Goal: Information Seeking & Learning: Learn about a topic

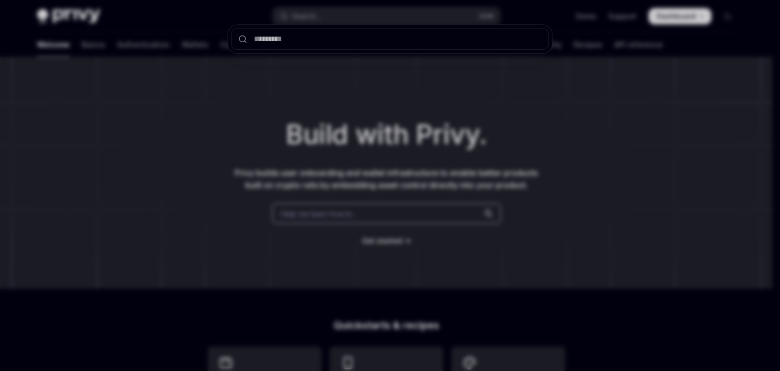
type textarea "*"
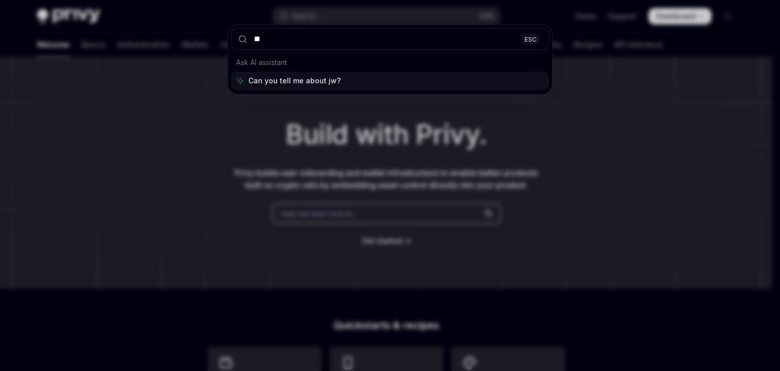
type input "***"
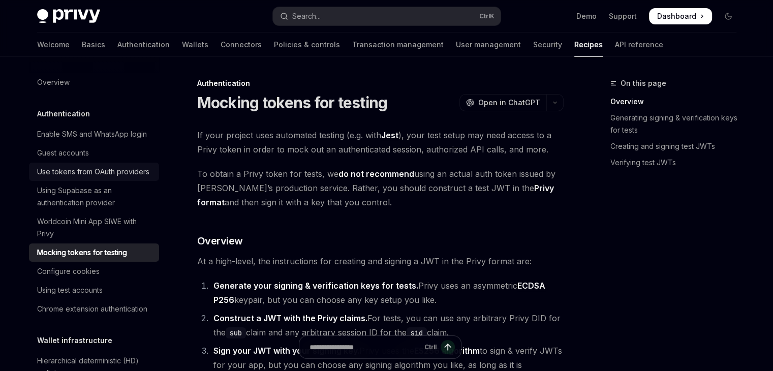
click at [108, 178] on div "Use tokens from OAuth providers" at bounding box center [93, 172] width 112 height 12
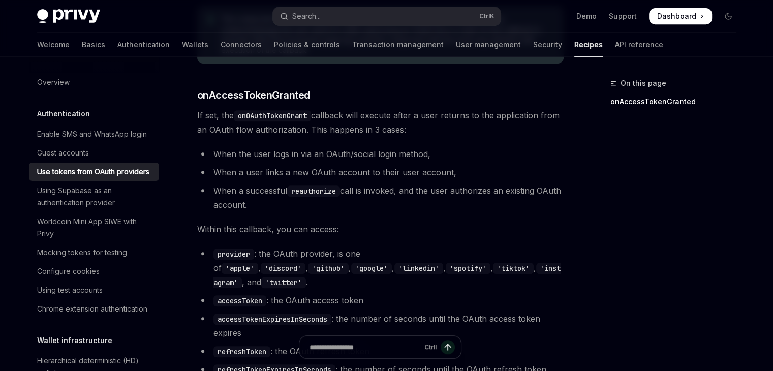
scroll to position [508, 0]
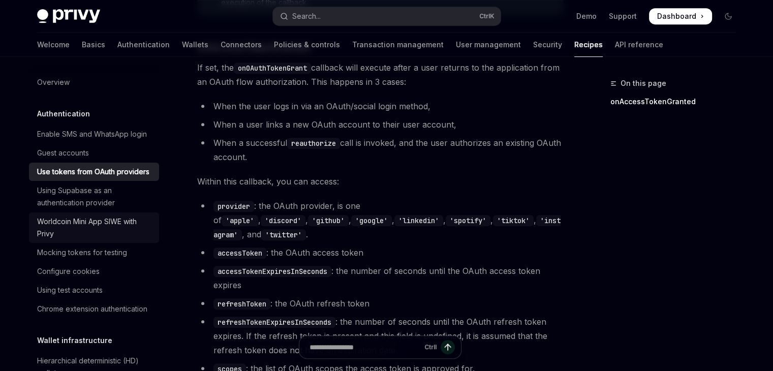
click at [136, 240] on div "Worldcoin Mini App SIWE with Privy" at bounding box center [95, 227] width 116 height 24
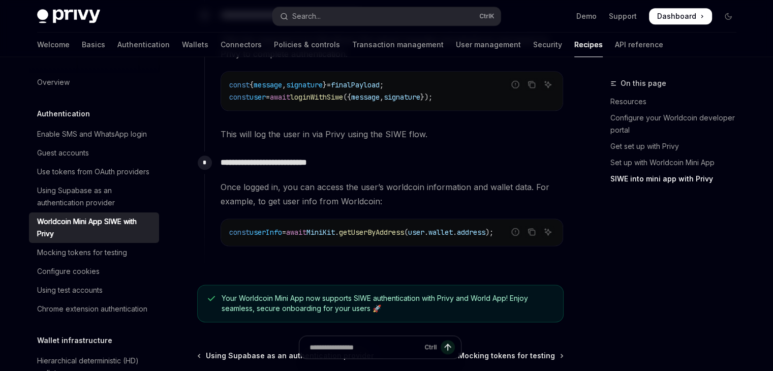
scroll to position [1270, 0]
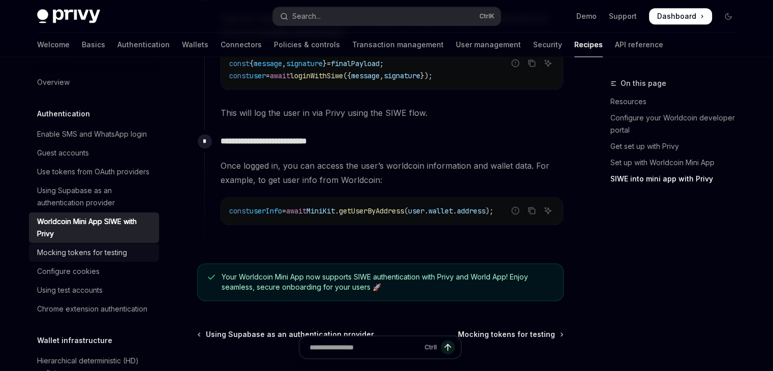
drag, startPoint x: 112, startPoint y: 281, endPoint x: 118, endPoint y: 276, distance: 7.2
click at [112, 259] on div "Mocking tokens for testing" at bounding box center [82, 252] width 90 height 12
type textarea "*"
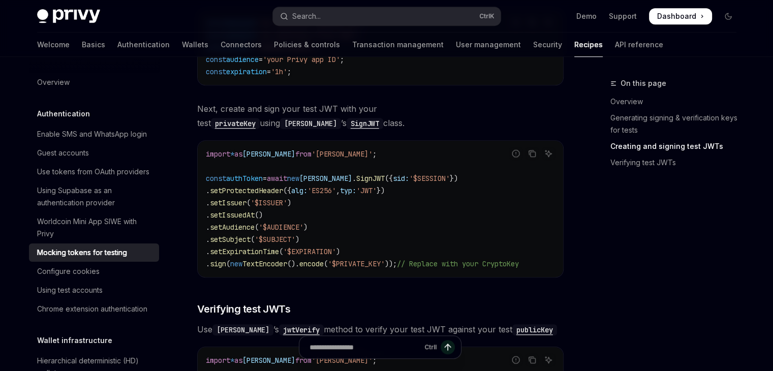
scroll to position [711, 0]
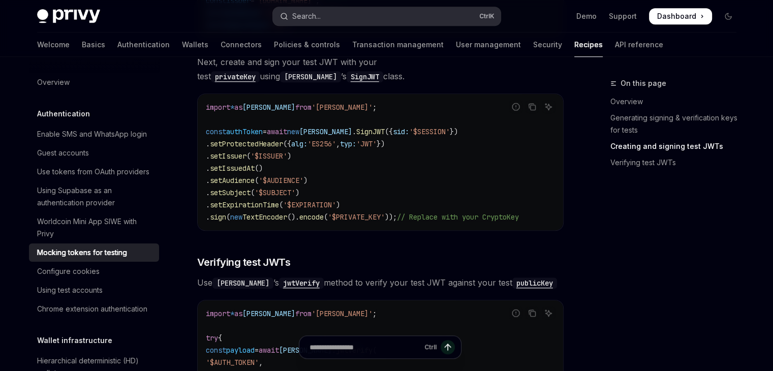
click at [341, 12] on button "Search... Ctrl K" at bounding box center [387, 16] width 228 height 18
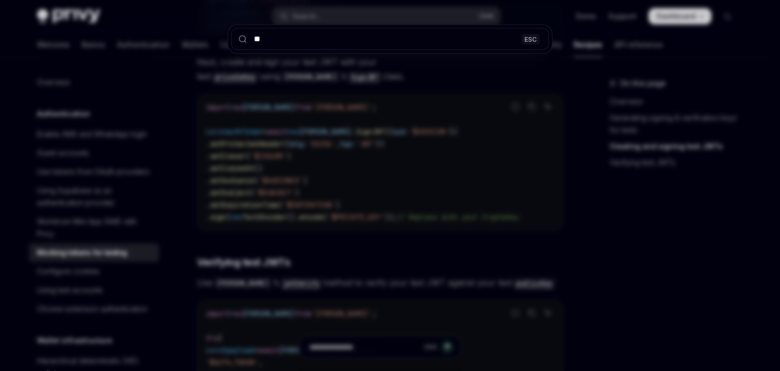
type input "***"
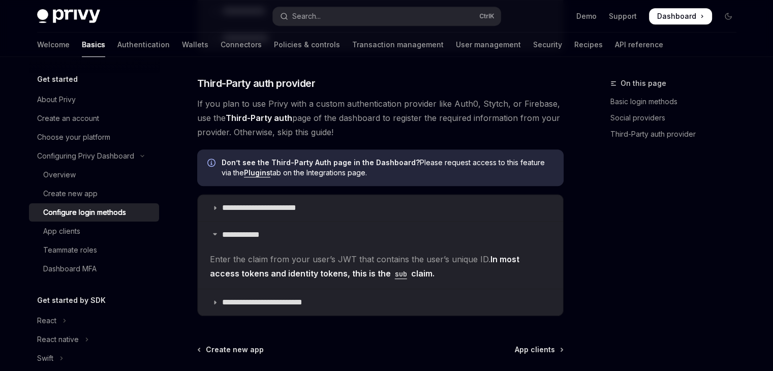
scroll to position [537, 0]
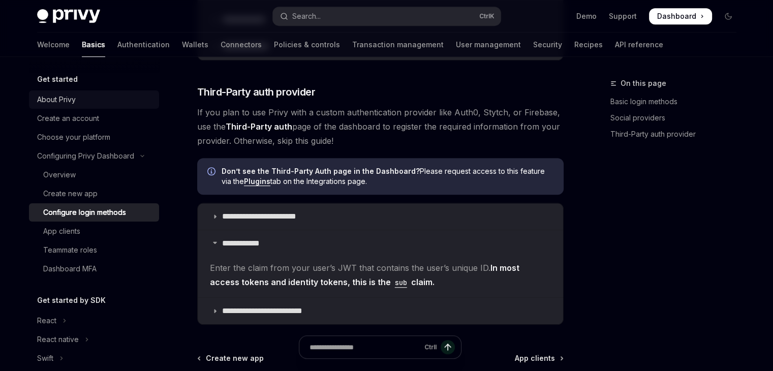
click at [92, 101] on div "About Privy" at bounding box center [95, 99] width 116 height 12
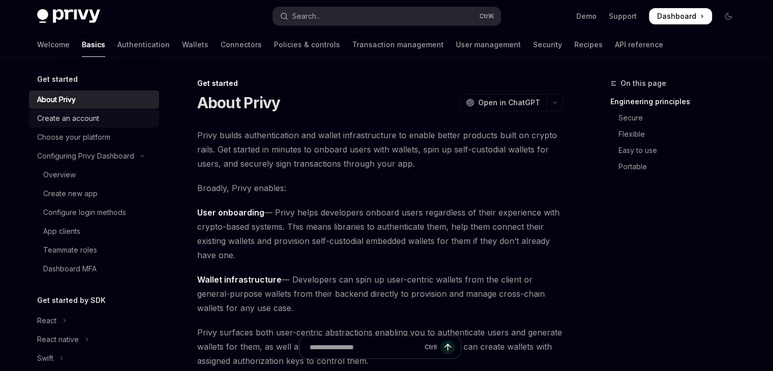
click at [96, 118] on div "Create an account" at bounding box center [68, 118] width 62 height 12
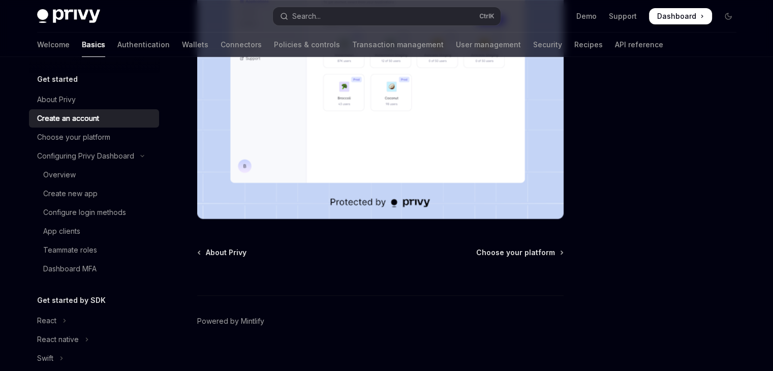
scroll to position [274, 0]
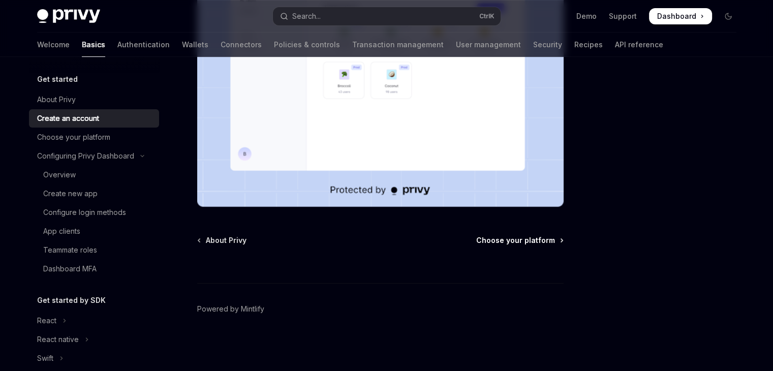
click at [509, 240] on span "Choose your platform" at bounding box center [515, 240] width 79 height 10
type textarea "*"
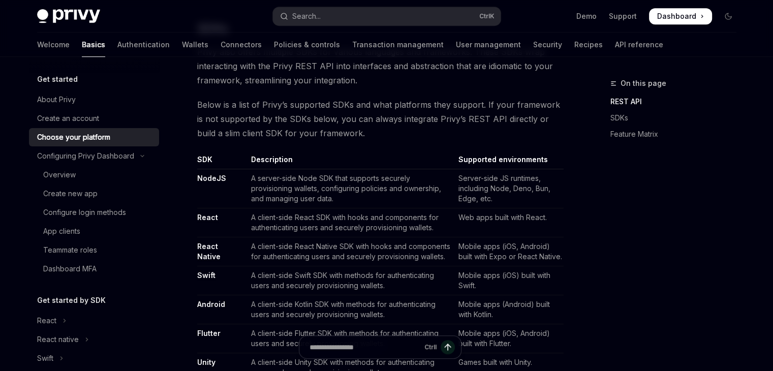
scroll to position [559, 0]
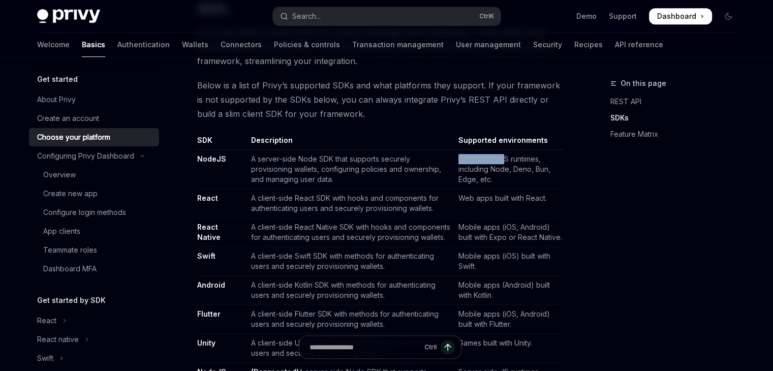
drag, startPoint x: 454, startPoint y: 161, endPoint x: 501, endPoint y: 162, distance: 47.3
click at [502, 161] on td "Server-side JS runtimes, including Node, Deno, Bun, Edge, etc." at bounding box center [508, 169] width 109 height 39
drag, startPoint x: 416, startPoint y: 172, endPoint x: 445, endPoint y: 174, distance: 29.6
click at [445, 174] on td "A server-side Node SDK that supports securely provisioning wallets, configuring…" at bounding box center [350, 169] width 207 height 39
click at [465, 165] on td "Server-side JS runtimes, including Node, Deno, Bun, Edge, etc." at bounding box center [508, 169] width 109 height 39
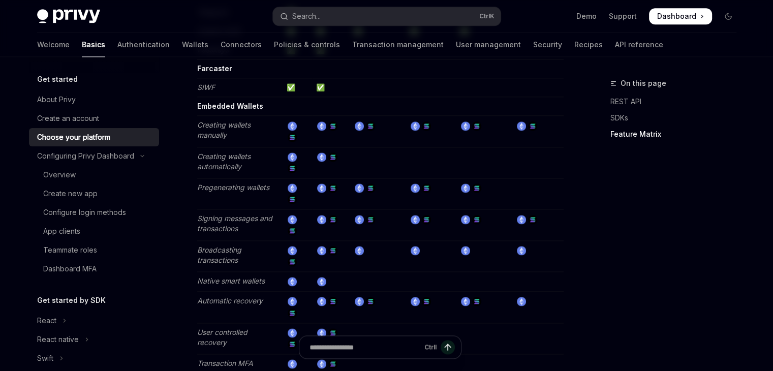
scroll to position [1321, 0]
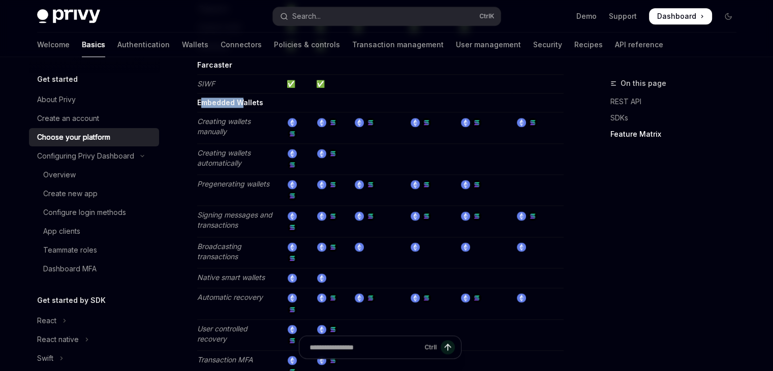
drag, startPoint x: 209, startPoint y: 94, endPoint x: 242, endPoint y: 100, distance: 34.0
click at [243, 93] on td "Embedded Wallets" at bounding box center [240, 102] width 86 height 19
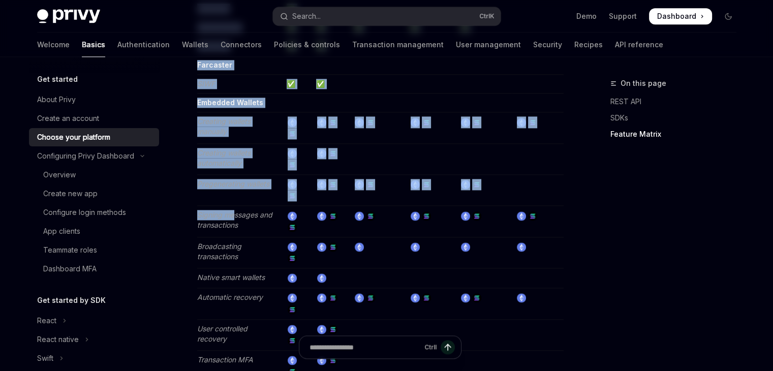
drag, startPoint x: 195, startPoint y: 198, endPoint x: 234, endPoint y: 205, distance: 39.2
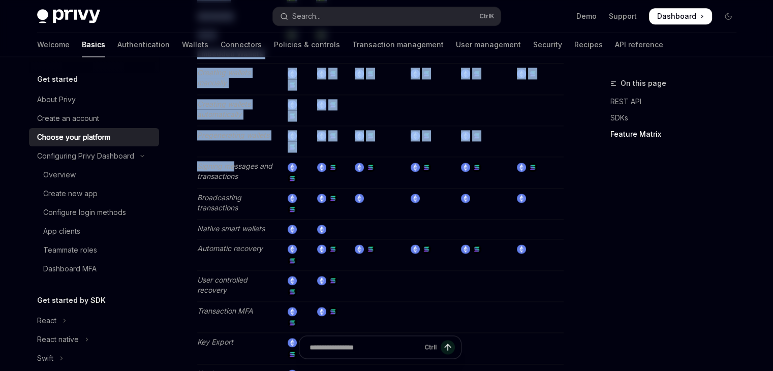
scroll to position [1372, 0]
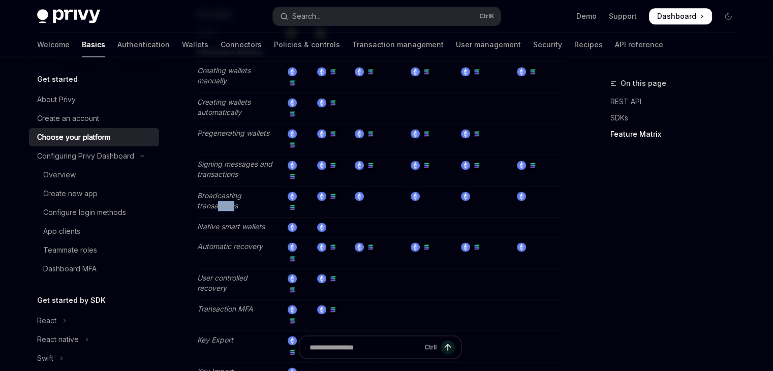
drag, startPoint x: 218, startPoint y: 198, endPoint x: 235, endPoint y: 204, distance: 18.3
click at [235, 204] on td "Broadcasting transactions" at bounding box center [240, 201] width 86 height 31
drag, startPoint x: 228, startPoint y: 212, endPoint x: 248, endPoint y: 216, distance: 20.6
click at [248, 222] on em "Native smart wallets" at bounding box center [231, 226] width 68 height 9
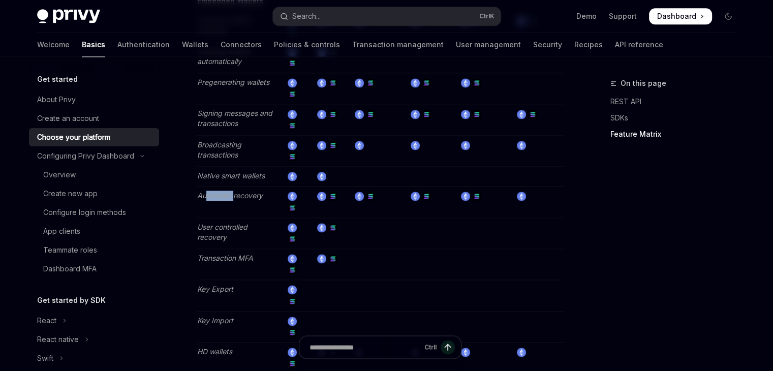
drag, startPoint x: 204, startPoint y: 190, endPoint x: 234, endPoint y: 190, distance: 30.0
click at [234, 190] on td "Automatic recovery" at bounding box center [240, 201] width 86 height 31
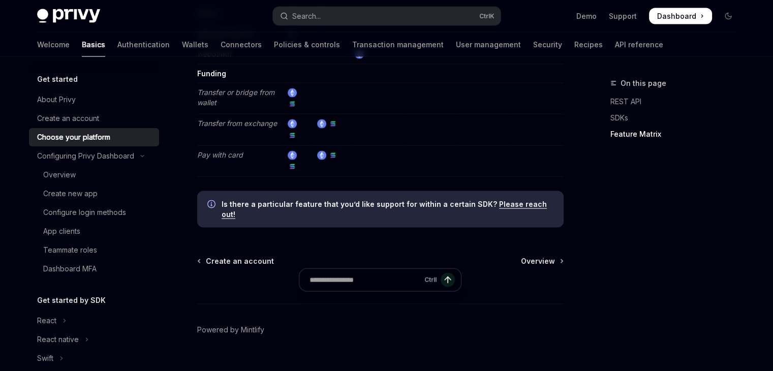
scroll to position [403, 0]
